Goal: Transaction & Acquisition: Purchase product/service

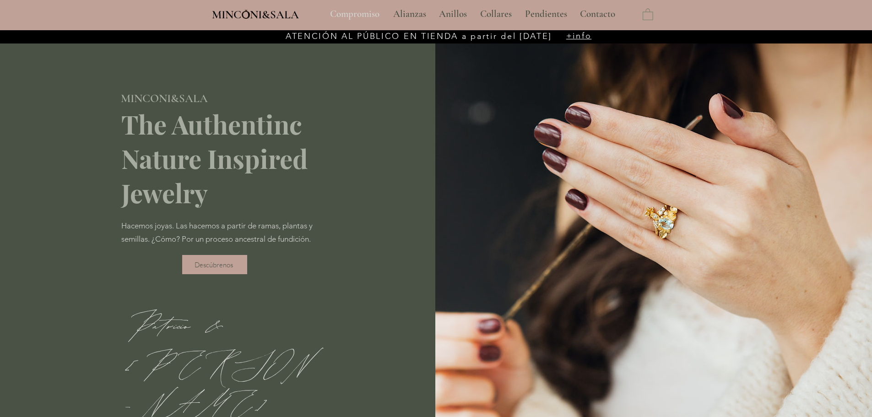
click at [348, 14] on p "Compromiso" at bounding box center [355, 14] width 59 height 23
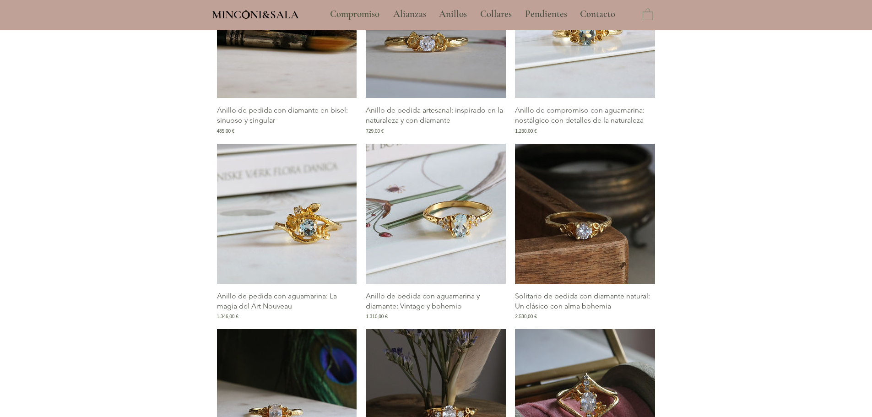
scroll to position [687, 0]
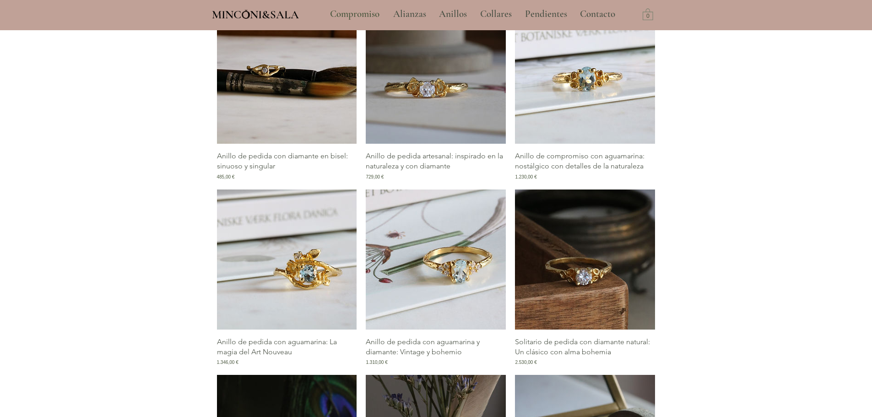
type input "**********"
select select "**********"
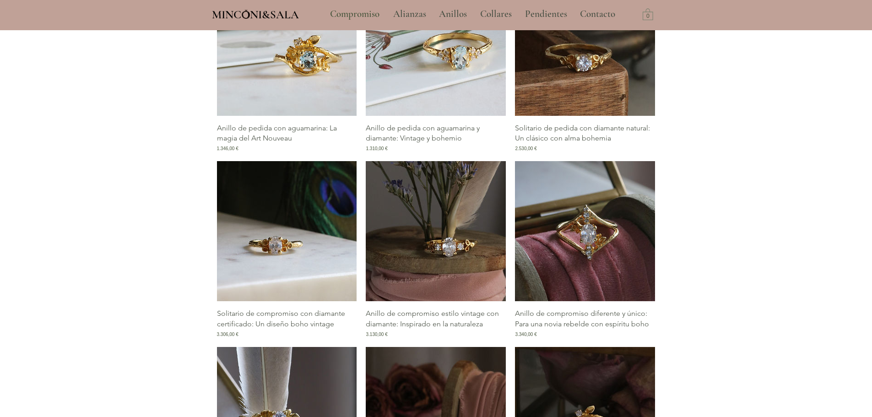
scroll to position [824, 0]
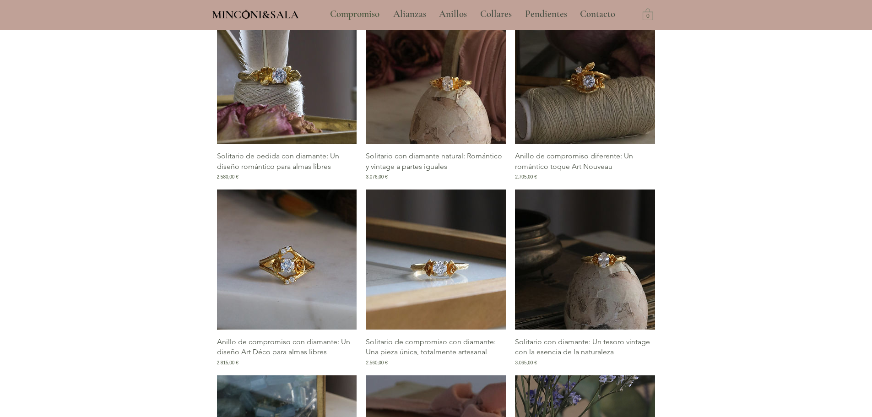
scroll to position [1236, 0]
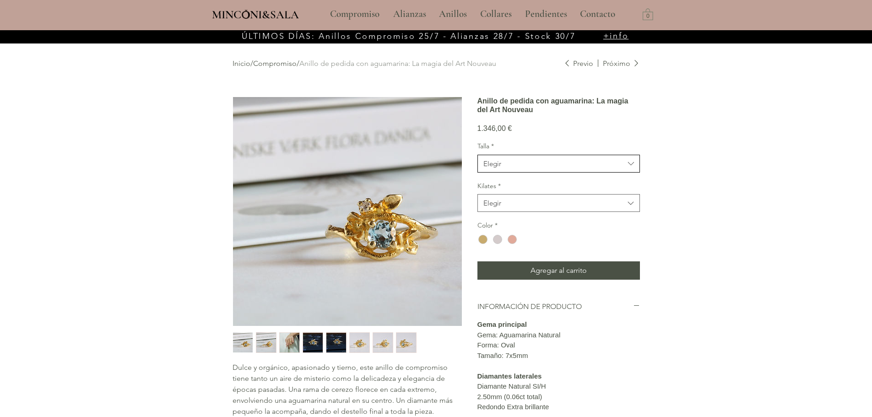
click at [539, 173] on button "Elegir" at bounding box center [559, 164] width 163 height 18
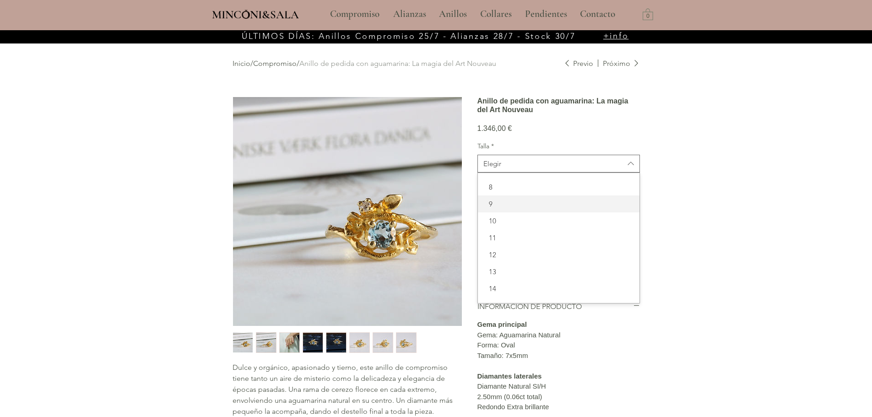
click at [506, 226] on span "10" at bounding box center [559, 221] width 151 height 10
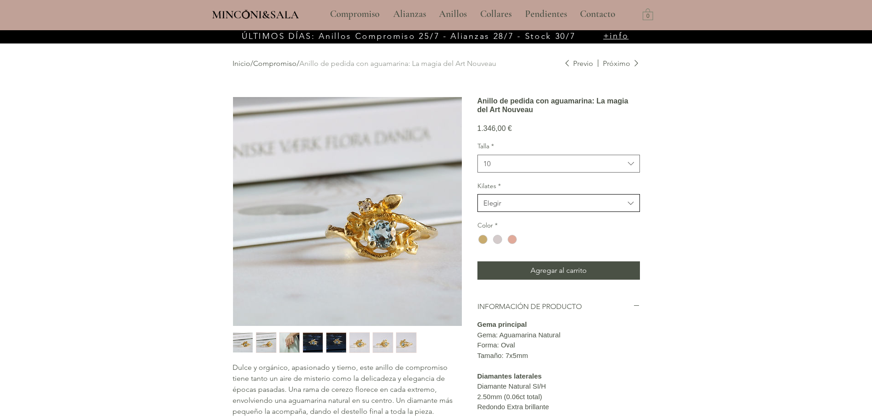
click at [510, 212] on button "Elegir" at bounding box center [559, 203] width 163 height 18
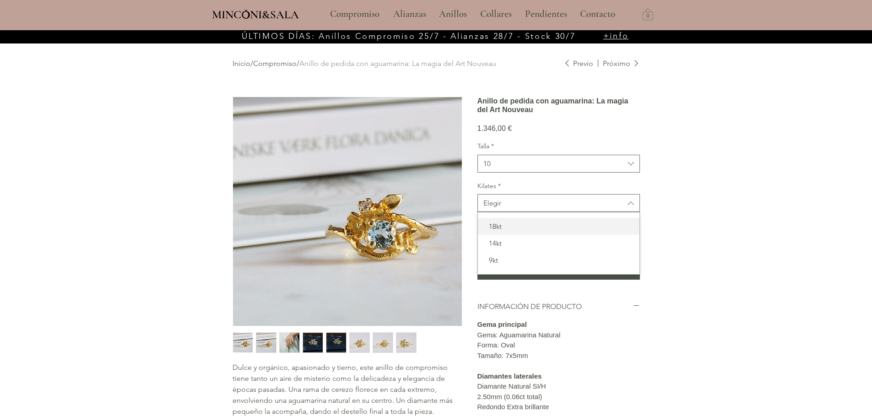
click at [501, 231] on span "18kt" at bounding box center [559, 227] width 151 height 10
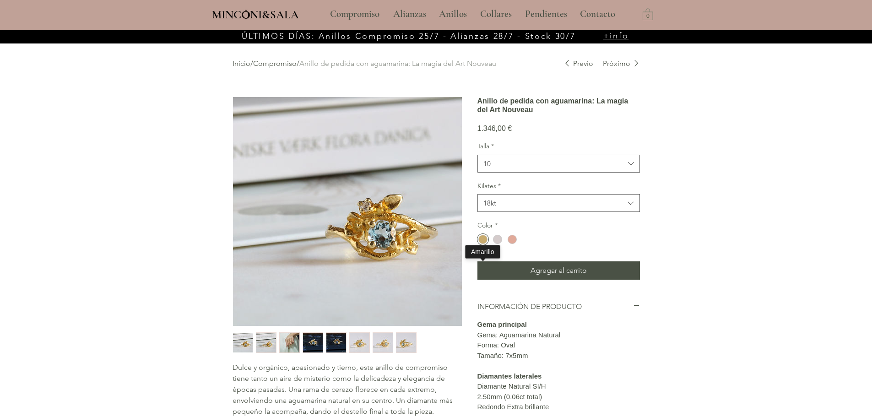
click at [486, 244] on div "main content" at bounding box center [482, 239] width 9 height 9
click at [557, 169] on span "10" at bounding box center [554, 164] width 141 height 10
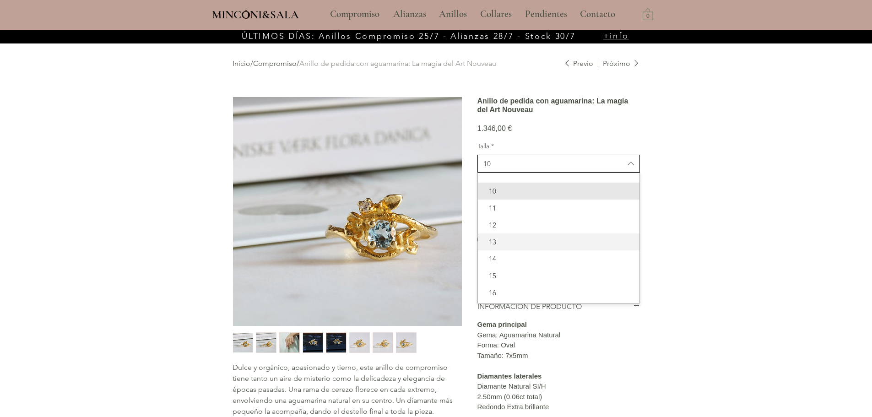
scroll to position [46, 0]
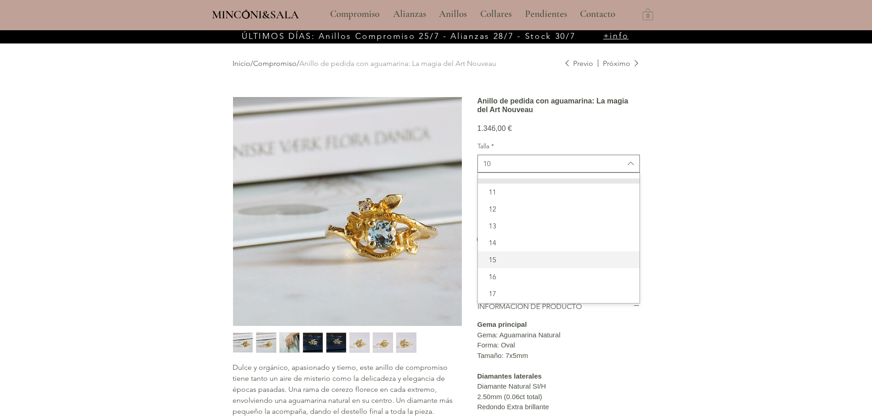
click at [506, 265] on span "15" at bounding box center [559, 260] width 151 height 10
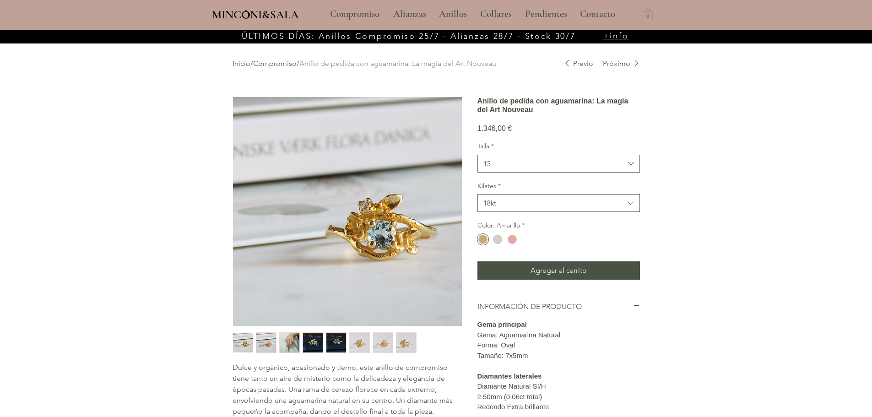
click at [698, 181] on div "main content" at bounding box center [436, 345] width 872 height 630
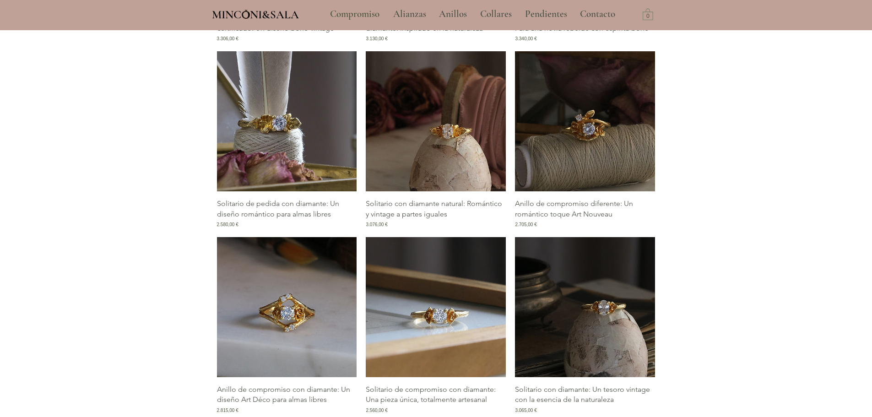
scroll to position [1190, 0]
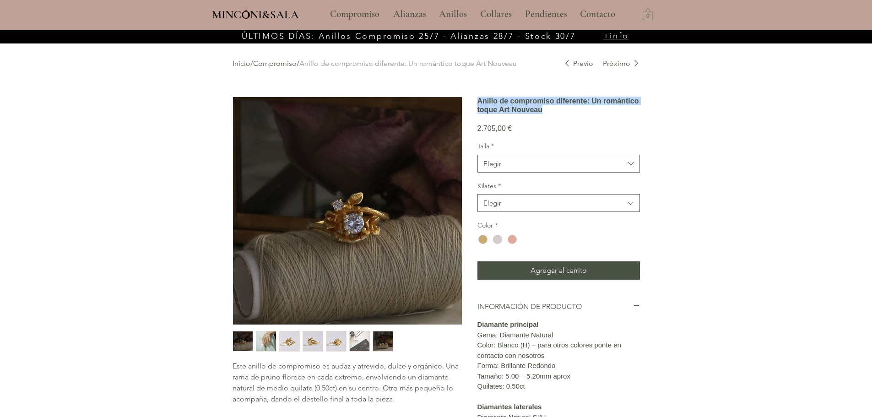
drag, startPoint x: 526, startPoint y: 125, endPoint x: 481, endPoint y: 108, distance: 47.5
click at [481, 108] on h1 "Anillo de compromiso diferente: Un romántico toque Art Nouveau" at bounding box center [559, 105] width 163 height 17
copy h1 "Anillo de compromiso diferente: Un romántico toque Art Nouveau"
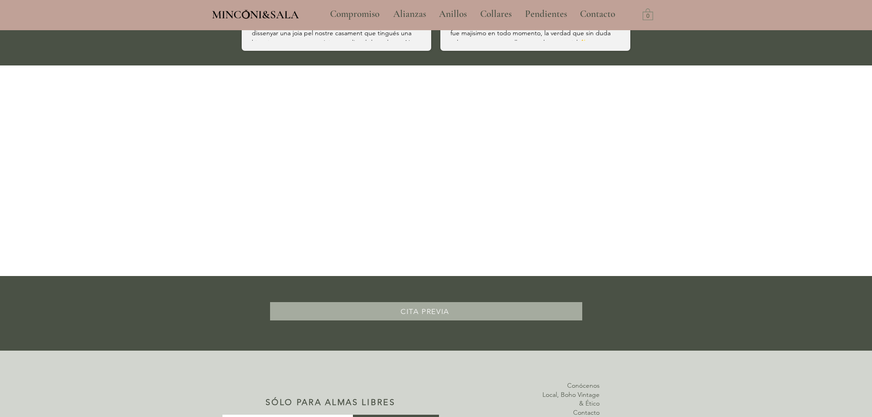
scroll to position [753, 0]
